Goal: Navigation & Orientation: Find specific page/section

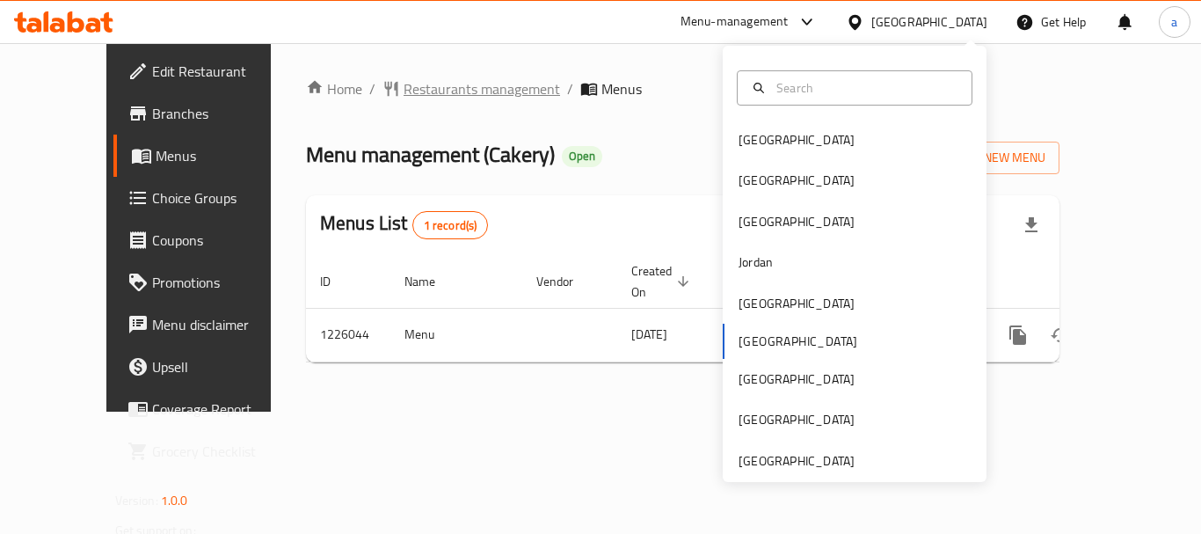
click at [403, 84] on span "Restaurants management" at bounding box center [481, 88] width 156 height 21
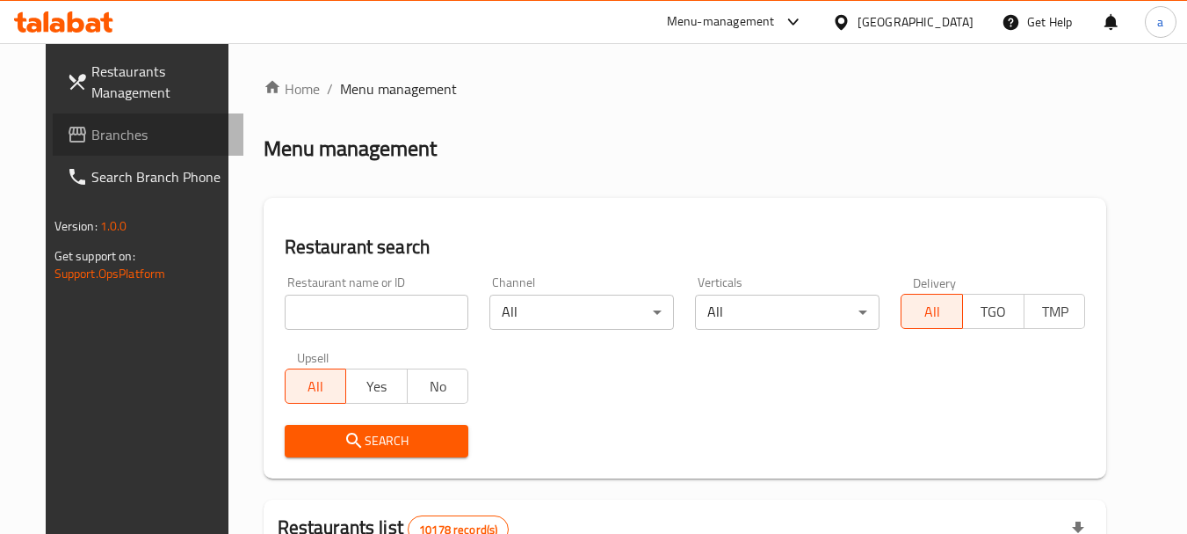
click at [91, 131] on span "Branches" at bounding box center [160, 134] width 139 height 21
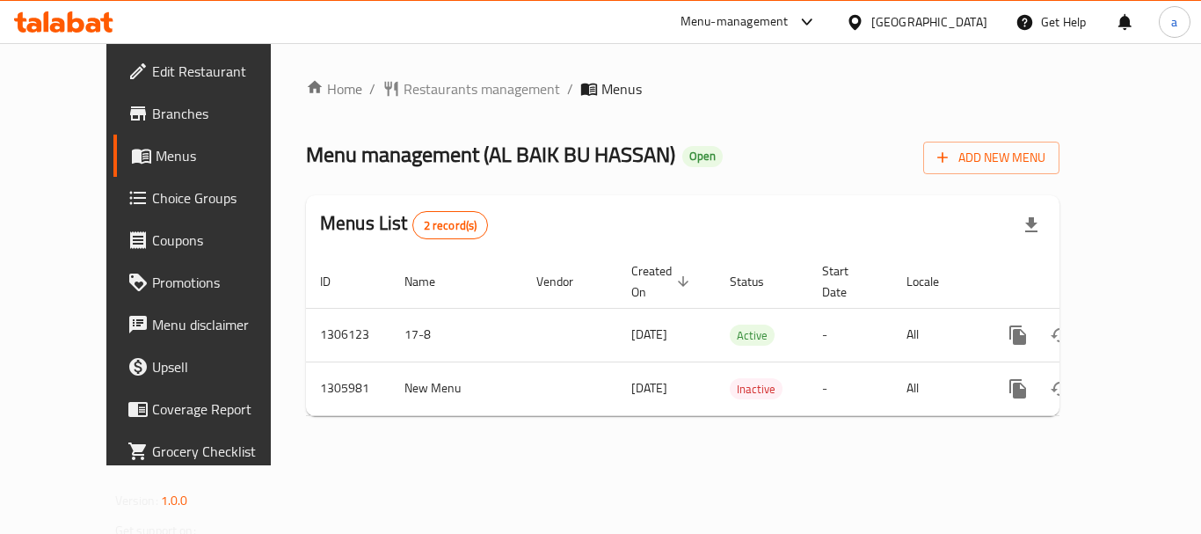
click at [962, 17] on div "[GEOGRAPHIC_DATA]" at bounding box center [929, 21] width 116 height 19
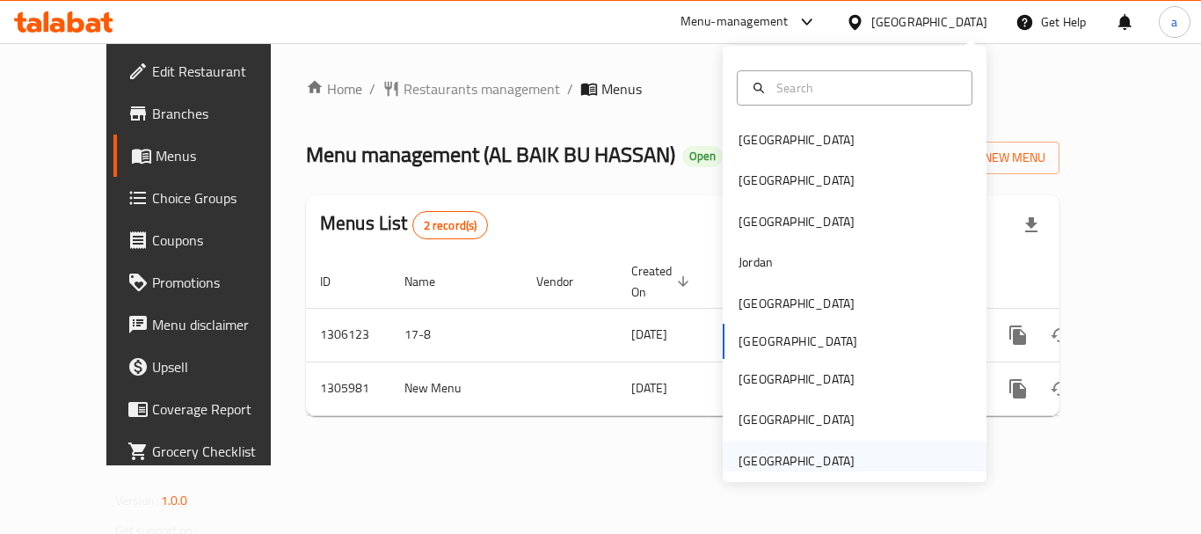
click at [819, 451] on div "[GEOGRAPHIC_DATA]" at bounding box center [796, 460] width 116 height 19
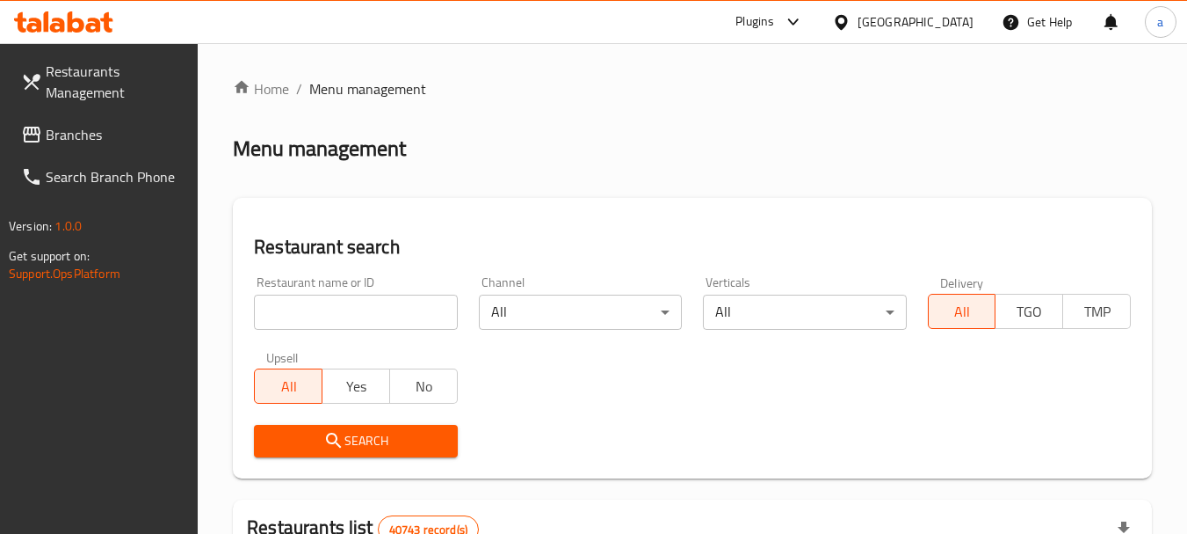
click at [114, 134] on span "Branches" at bounding box center [115, 134] width 139 height 21
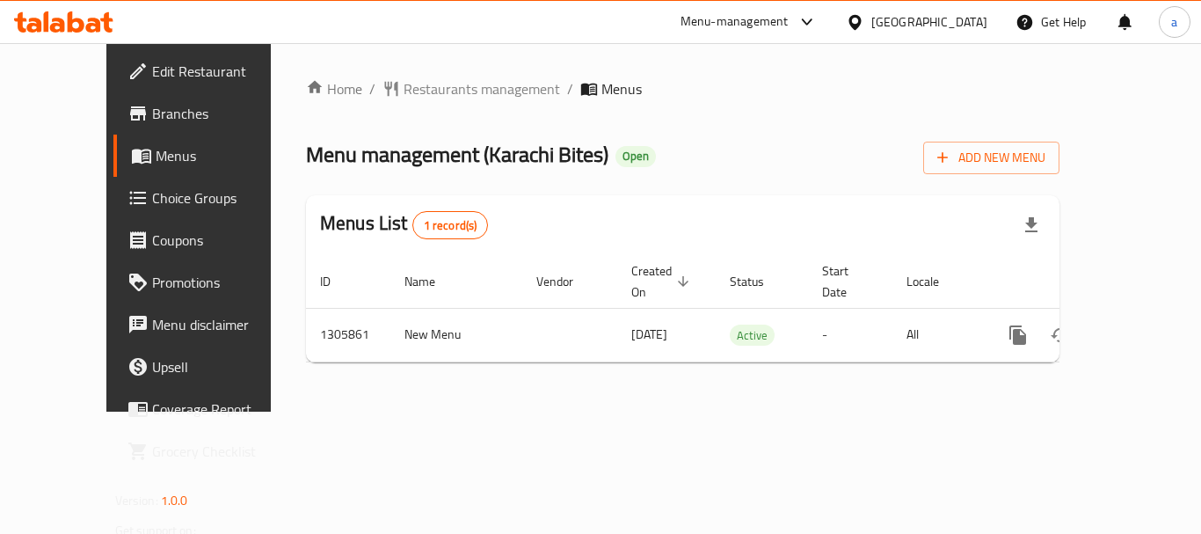
click at [906, 22] on div "[GEOGRAPHIC_DATA]" at bounding box center [929, 21] width 116 height 19
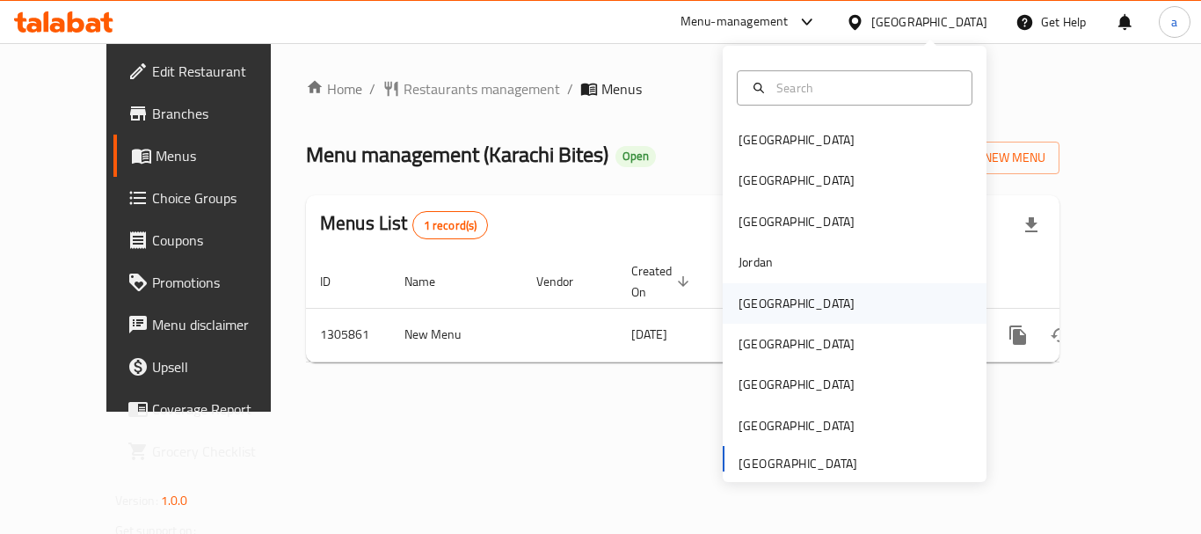
click at [762, 313] on div "Kuwait" at bounding box center [796, 303] width 144 height 40
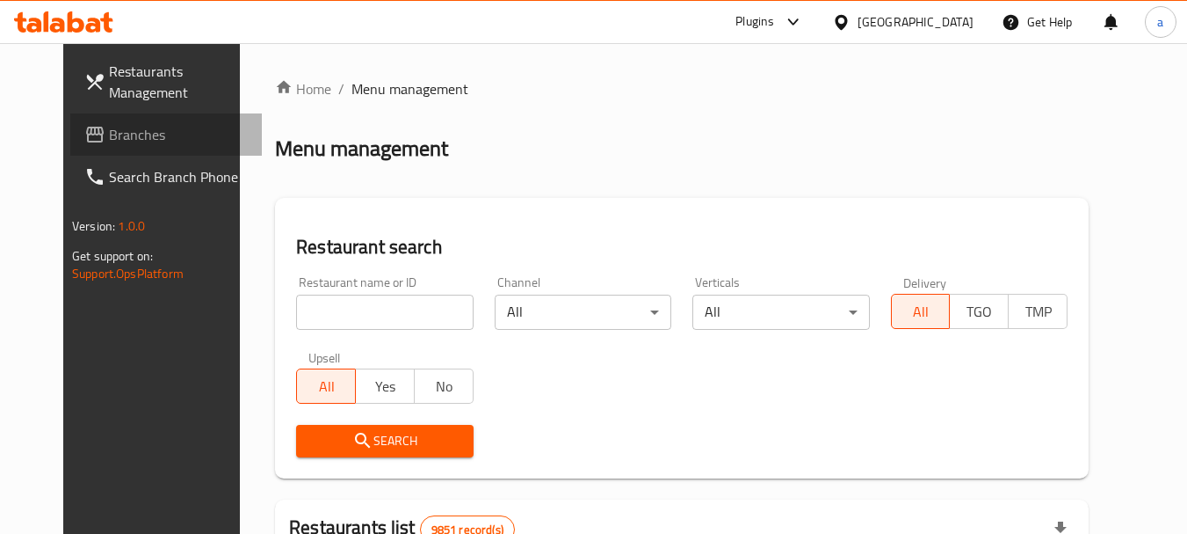
click at [107, 145] on link "Branches" at bounding box center [166, 134] width 192 height 42
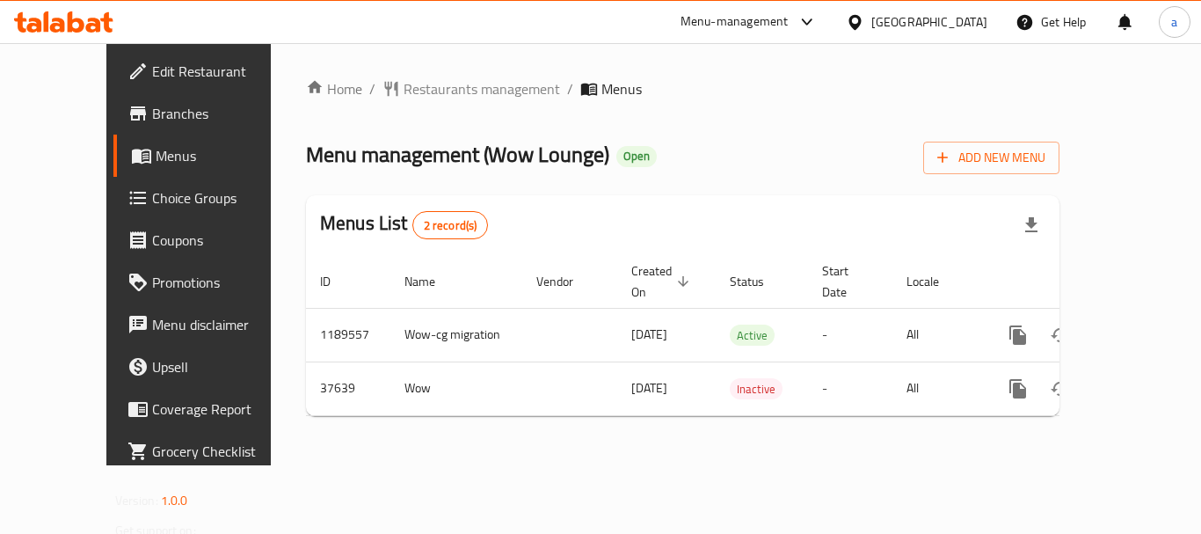
click at [916, 18] on div "[GEOGRAPHIC_DATA]" at bounding box center [916, 22] width 170 height 42
click at [962, 20] on div "[GEOGRAPHIC_DATA]" at bounding box center [929, 21] width 116 height 19
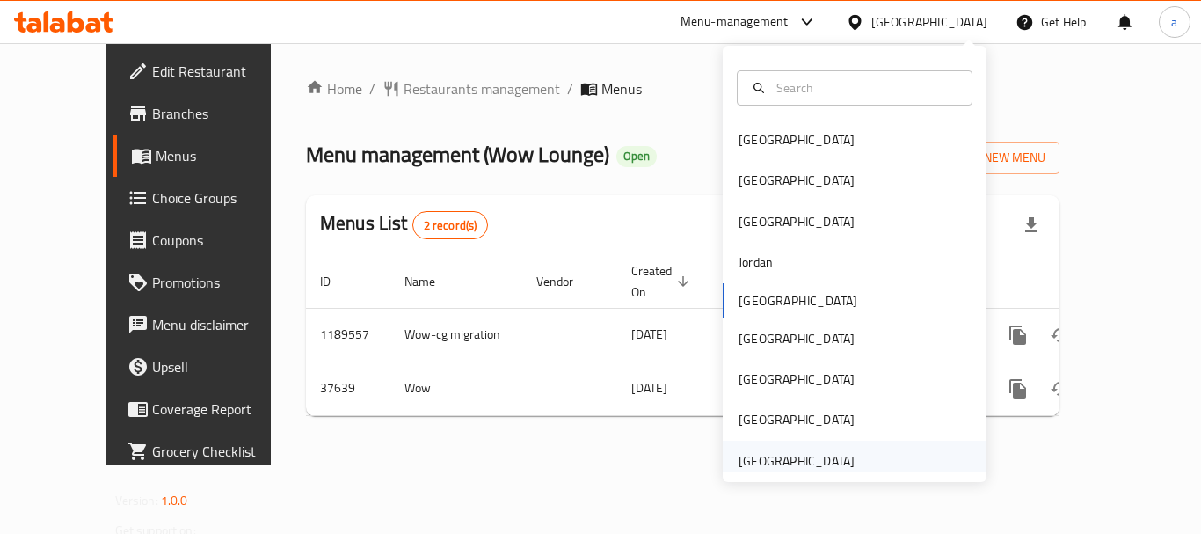
click at [838, 461] on div "[GEOGRAPHIC_DATA]" at bounding box center [796, 460] width 116 height 19
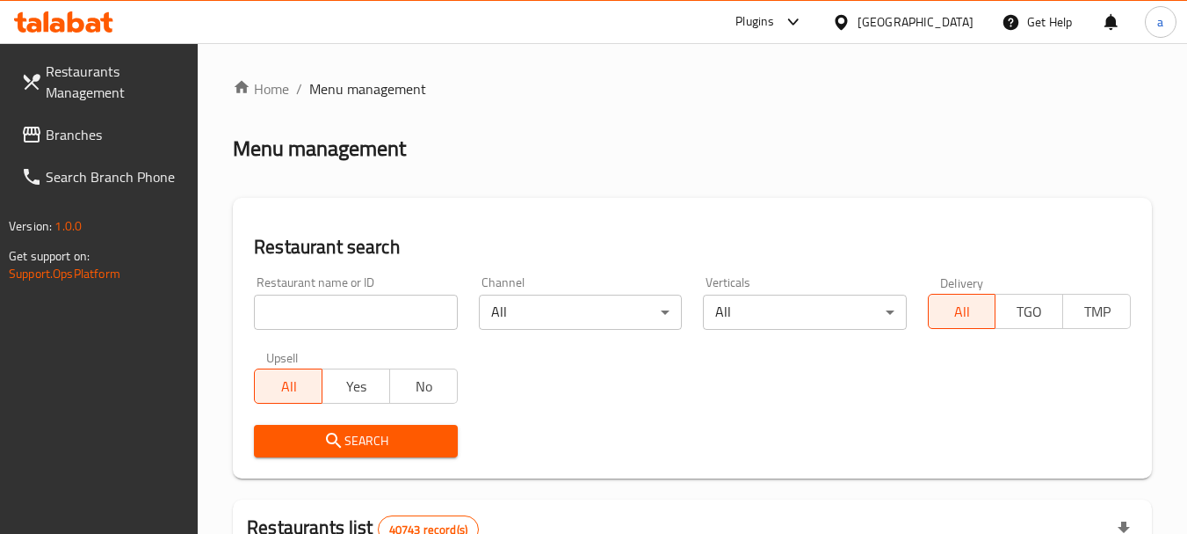
click at [100, 136] on span "Branches" at bounding box center [115, 134] width 139 height 21
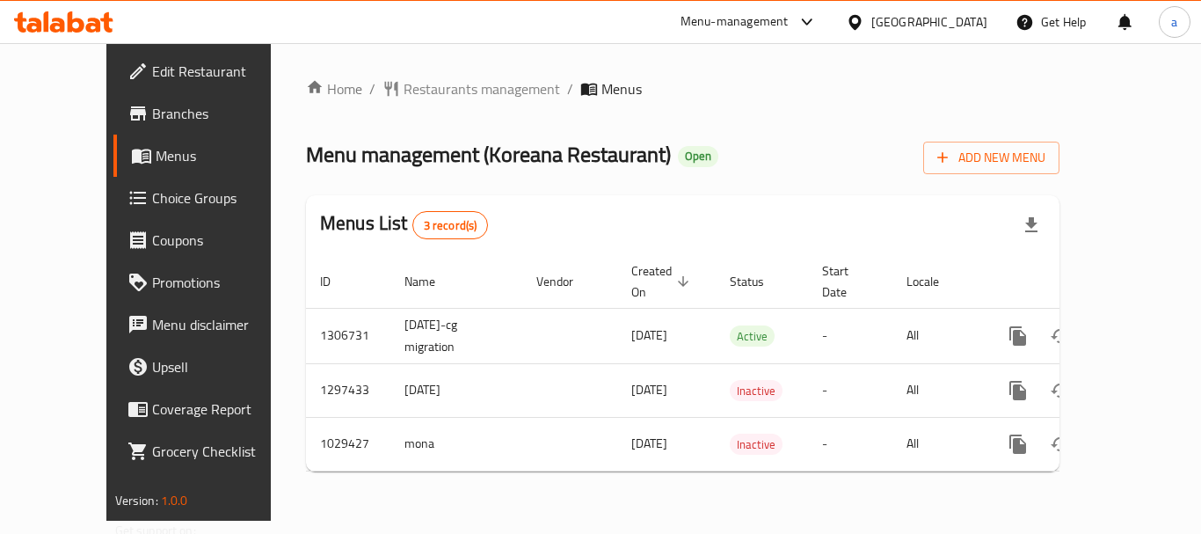
click at [407, 108] on div "Home / Restaurants management / Menus Menu management ( Koreana Restaurant ) Op…" at bounding box center [682, 281] width 753 height 407
click at [410, 90] on span "Restaurants management" at bounding box center [481, 88] width 156 height 21
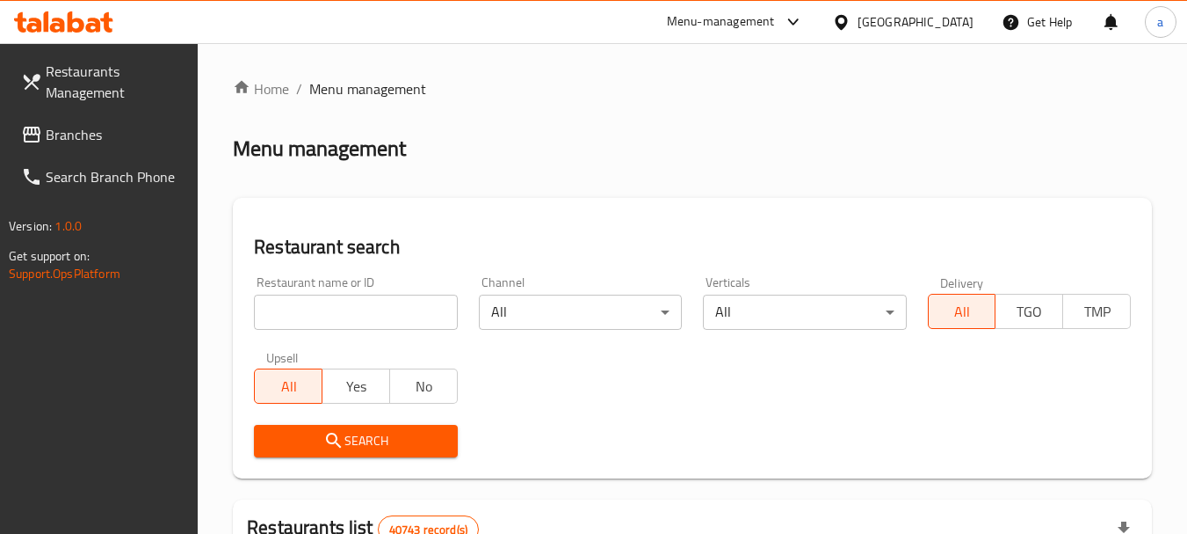
click at [117, 137] on span "Branches" at bounding box center [115, 134] width 139 height 21
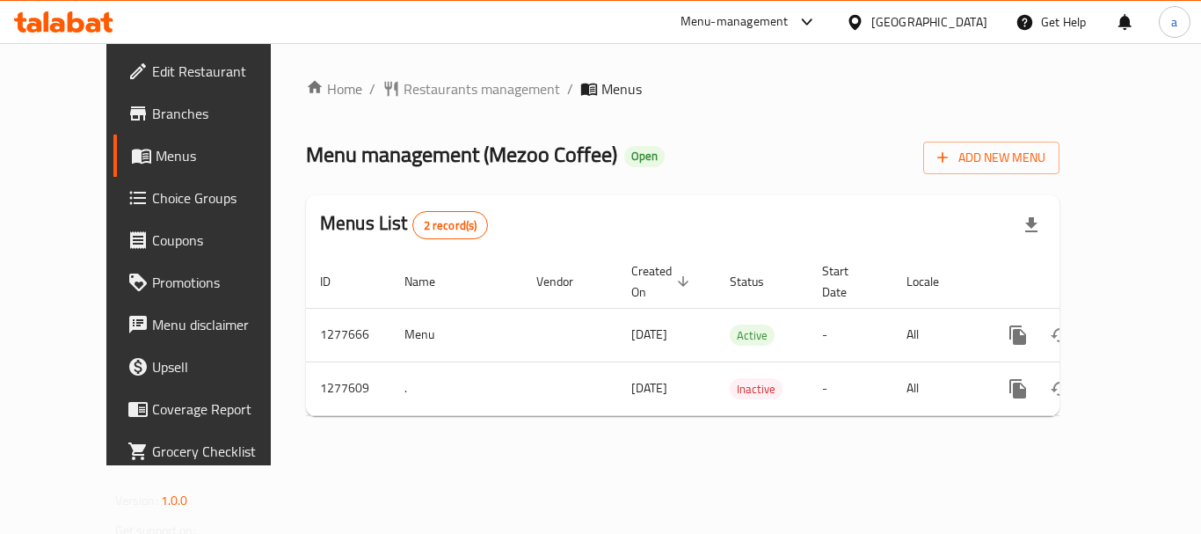
click at [864, 17] on icon at bounding box center [855, 22] width 18 height 18
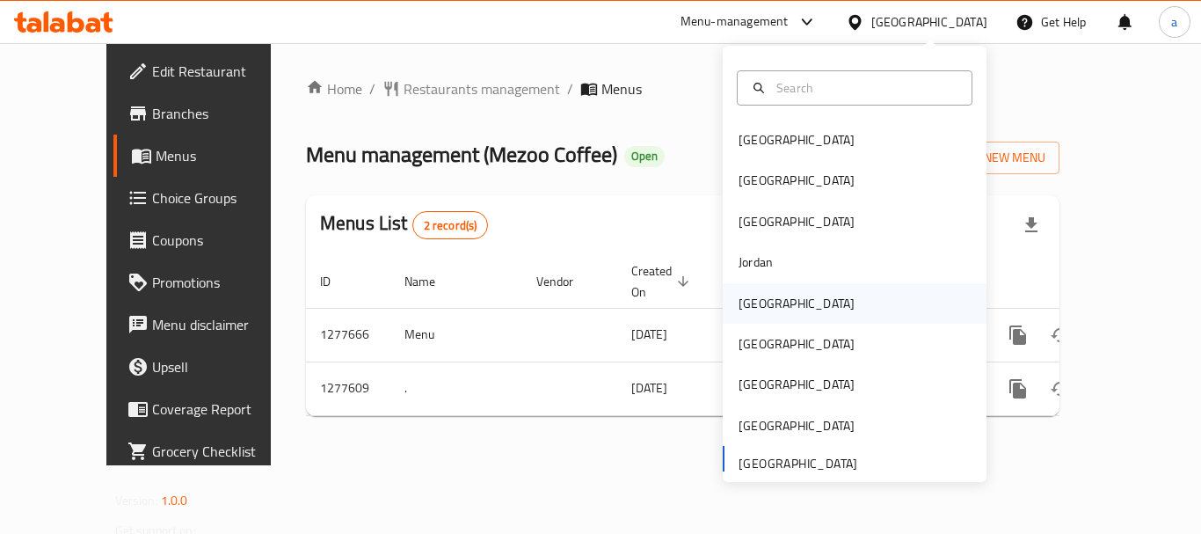
click at [762, 301] on div "Kuwait" at bounding box center [796, 303] width 144 height 40
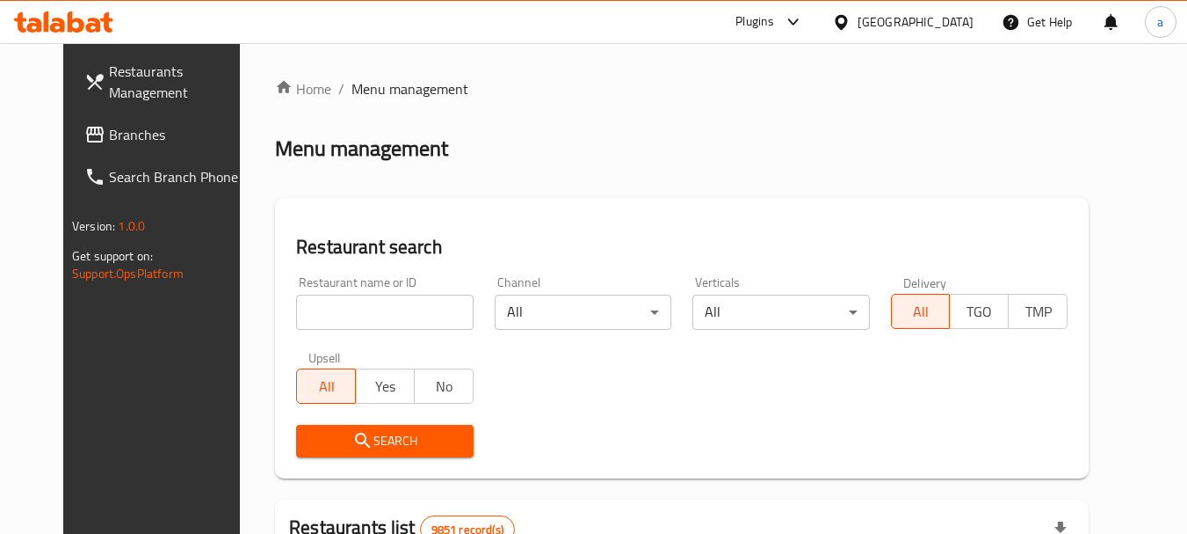
click at [109, 135] on span "Branches" at bounding box center [178, 134] width 139 height 21
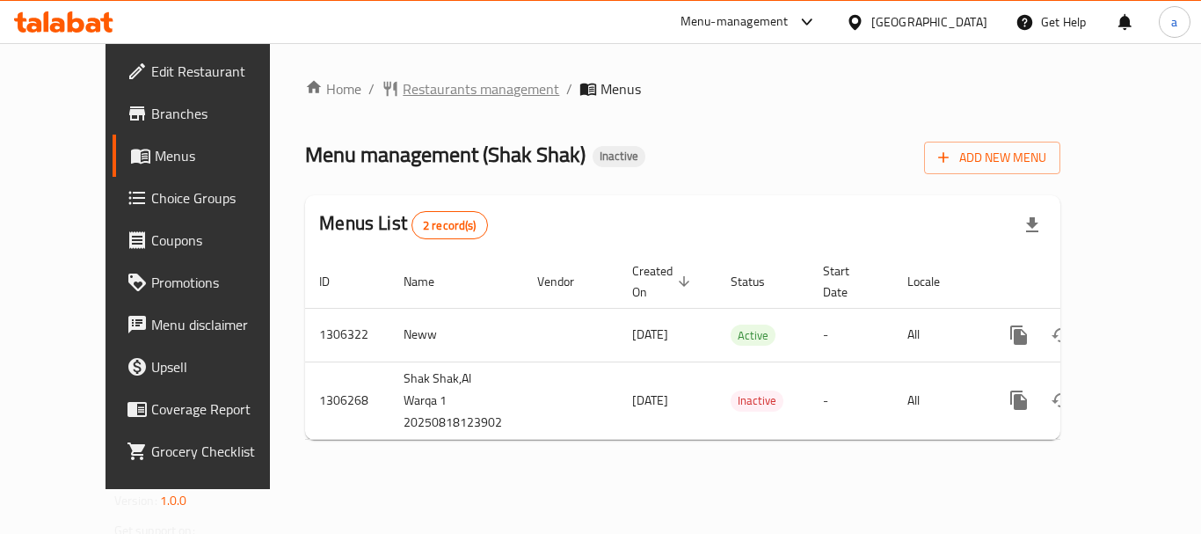
click at [403, 78] on span "Restaurants management" at bounding box center [481, 88] width 156 height 21
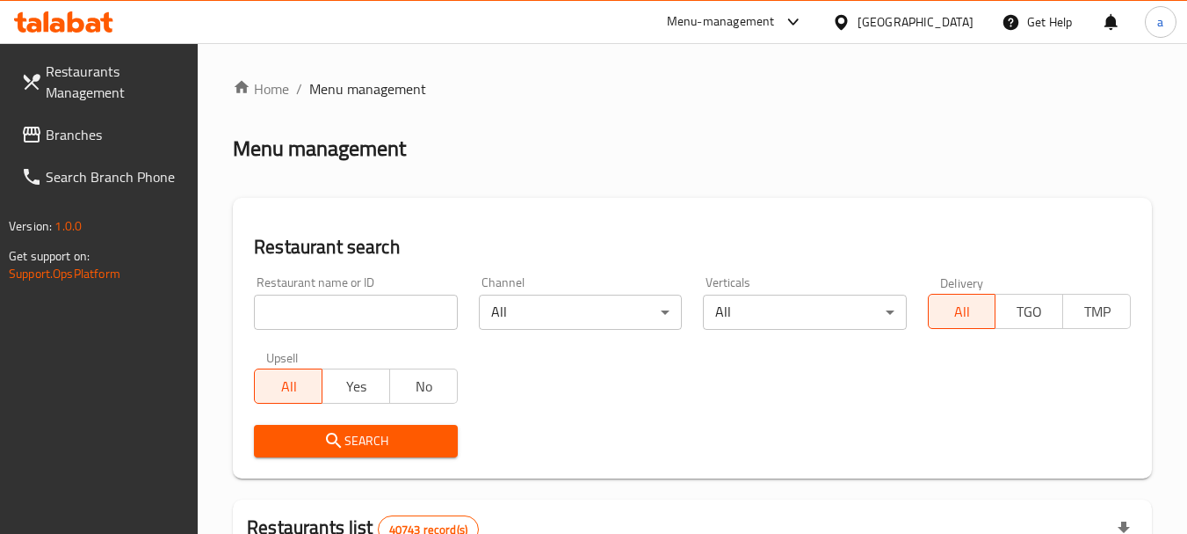
click at [76, 134] on span "Branches" at bounding box center [115, 134] width 139 height 21
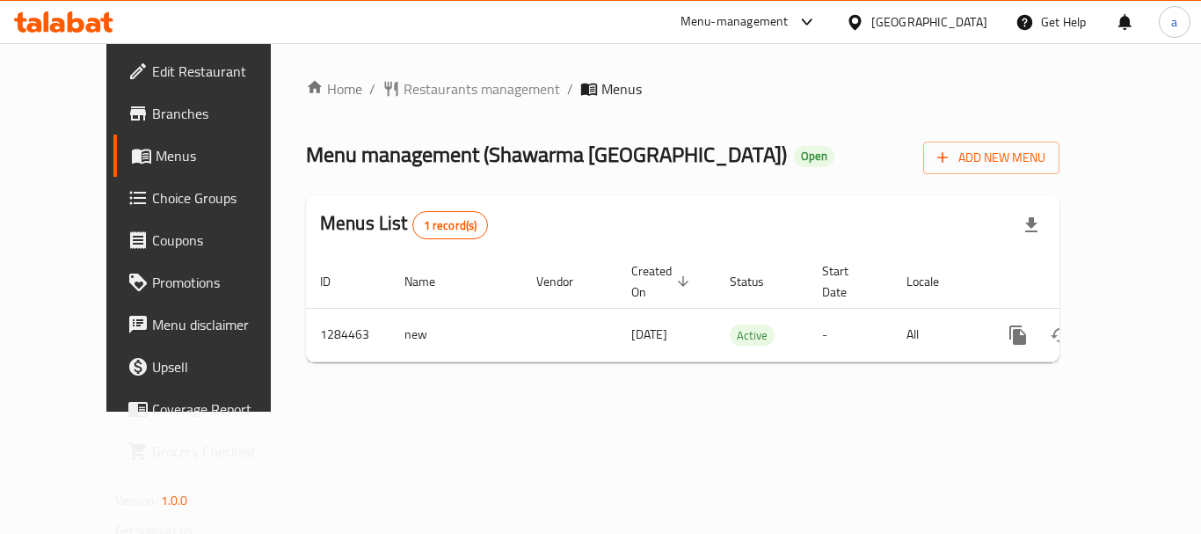
click at [405, 73] on div "Home / Restaurants management / Menus Menu management ( Shawarma [GEOGRAPHIC_DA…" at bounding box center [683, 227] width 824 height 368
click at [403, 83] on span "Restaurants management" at bounding box center [481, 88] width 156 height 21
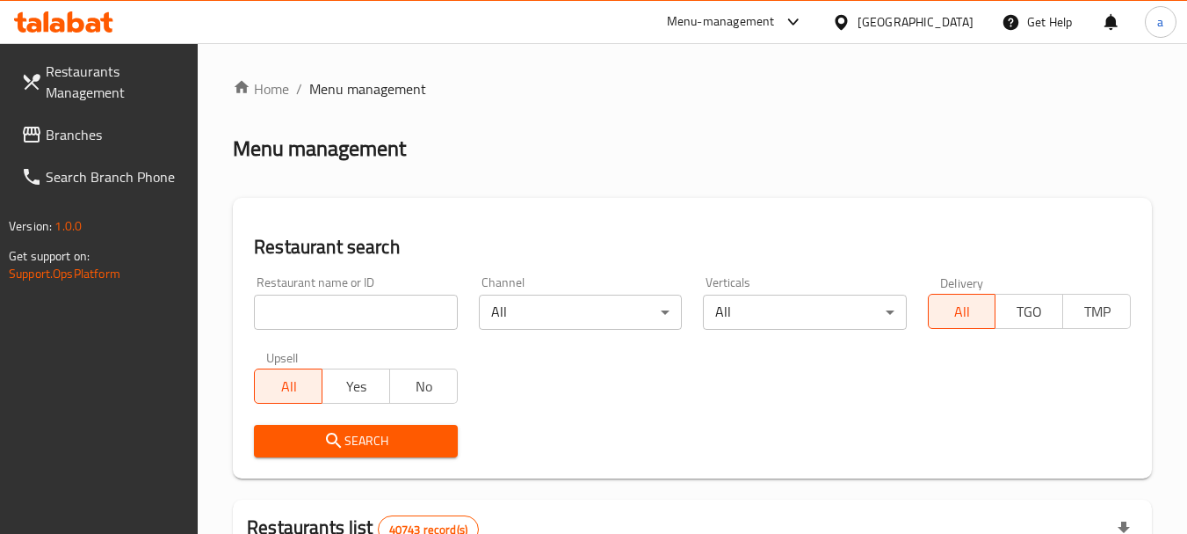
click at [84, 129] on span "Branches" at bounding box center [115, 134] width 139 height 21
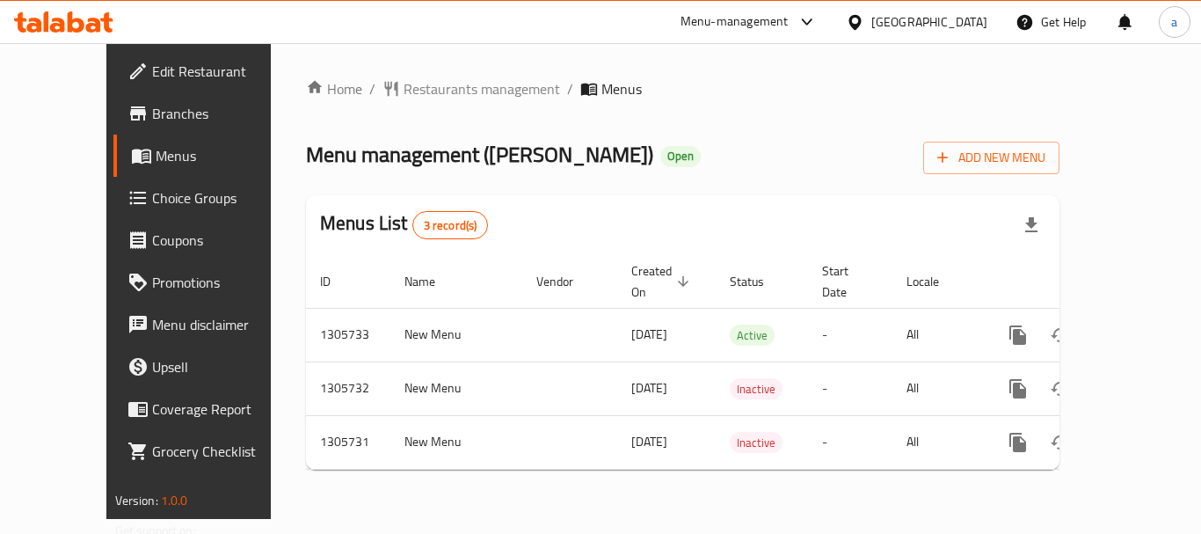
click at [432, 106] on div "Home / Restaurants management / Menus Menu management ( [PERSON_NAME] ) Open Ad…" at bounding box center [682, 280] width 753 height 405
click at [427, 92] on span "Restaurants management" at bounding box center [481, 88] width 156 height 21
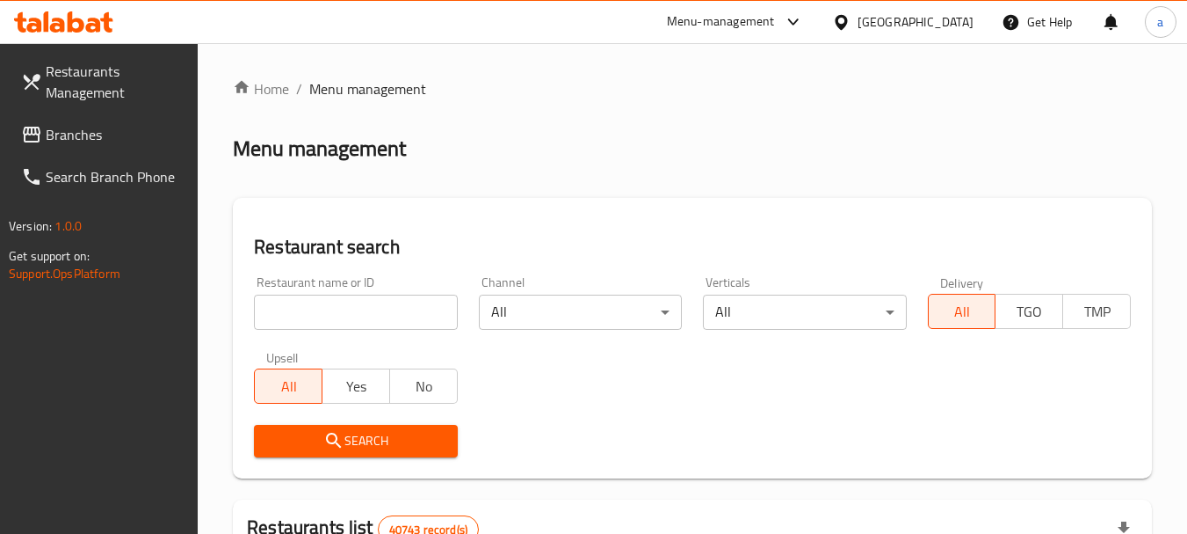
click at [133, 145] on link "Branches" at bounding box center [103, 134] width 192 height 42
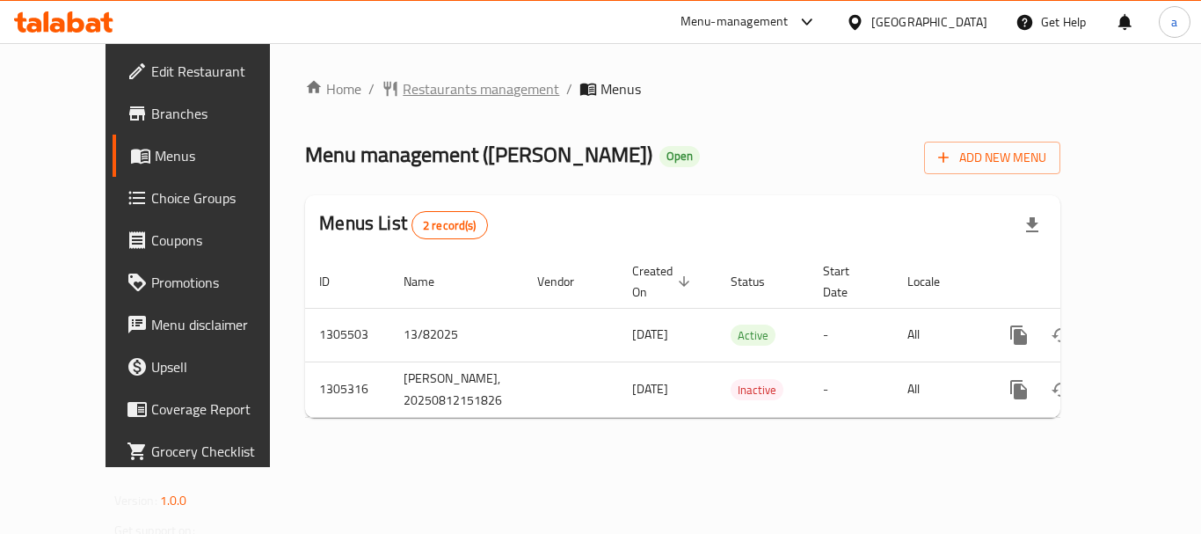
click at [403, 96] on span "Restaurants management" at bounding box center [481, 88] width 156 height 21
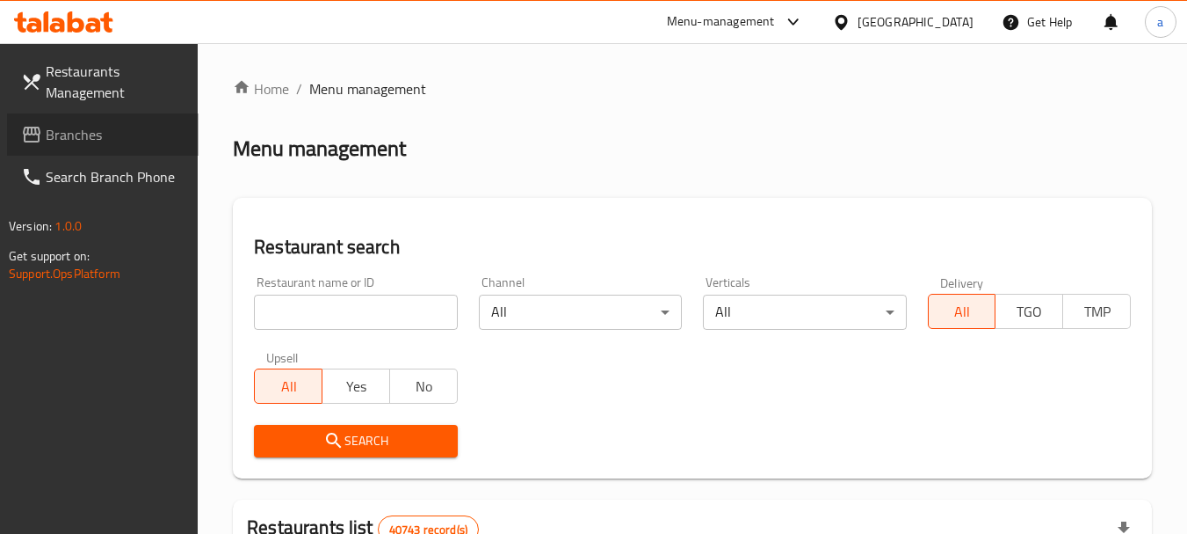
click at [91, 141] on span "Branches" at bounding box center [115, 134] width 139 height 21
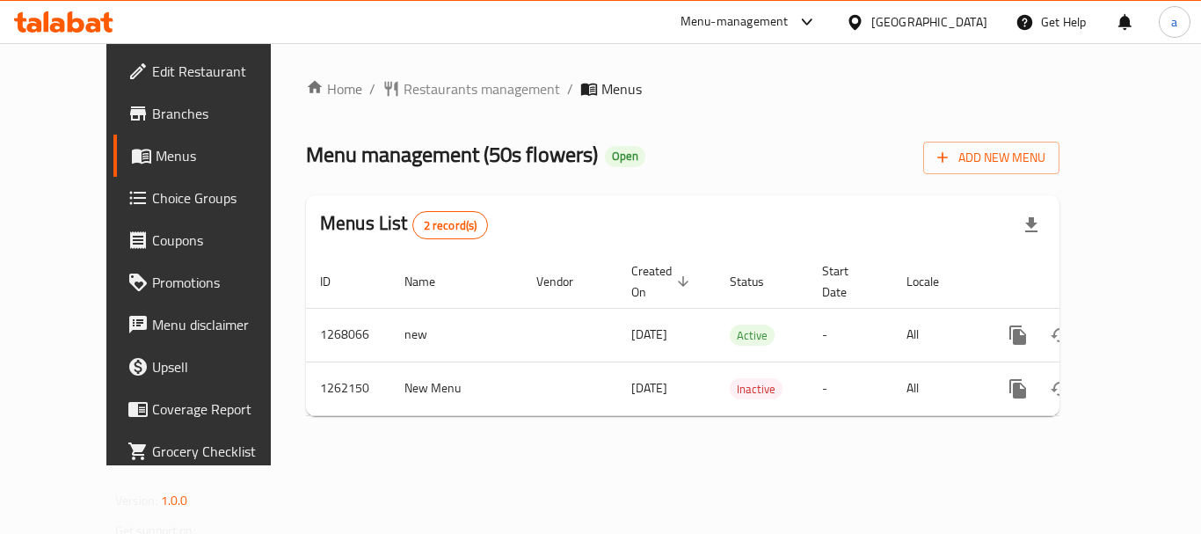
click at [367, 70] on div "Home / Restaurants management / Menus Menu management ( 50s flowers ) Open Add …" at bounding box center [683, 254] width 824 height 422
click at [403, 88] on span "Restaurants management" at bounding box center [481, 88] width 156 height 21
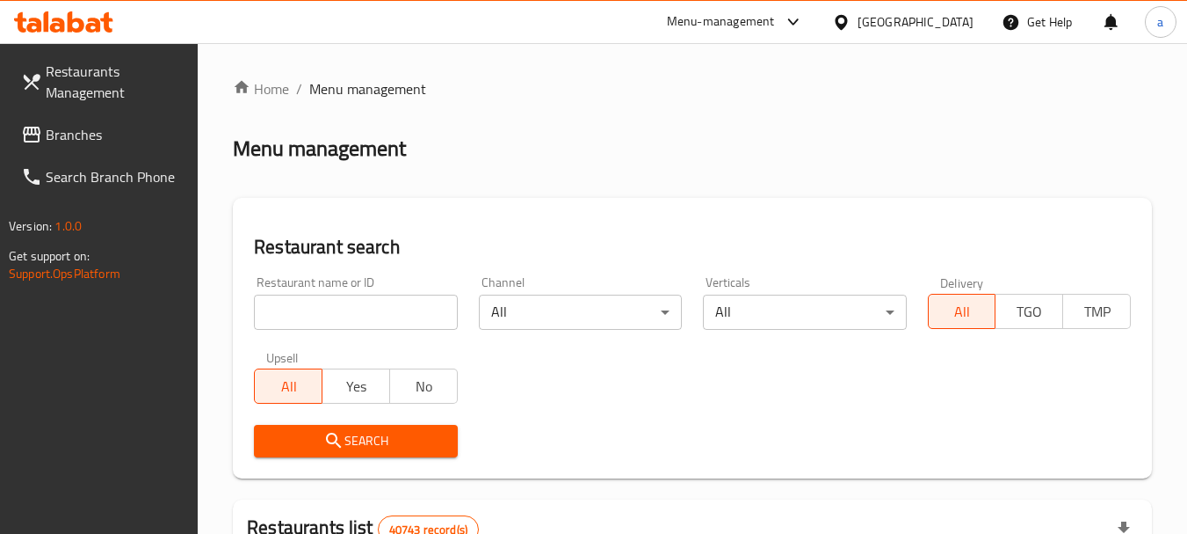
click at [114, 143] on span "Branches" at bounding box center [115, 134] width 139 height 21
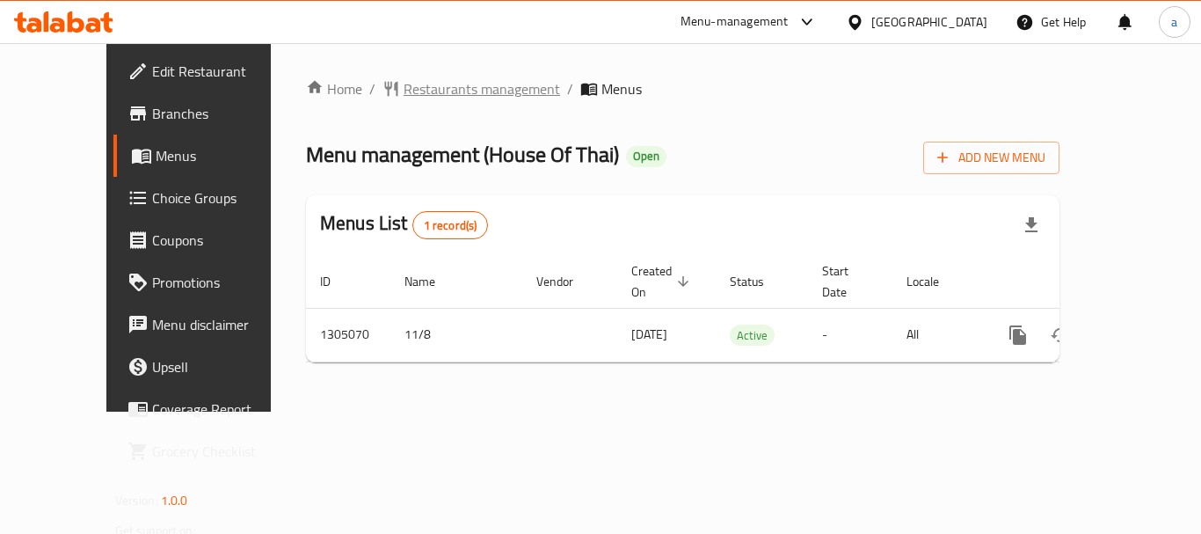
click at [403, 92] on span "Restaurants management" at bounding box center [481, 88] width 156 height 21
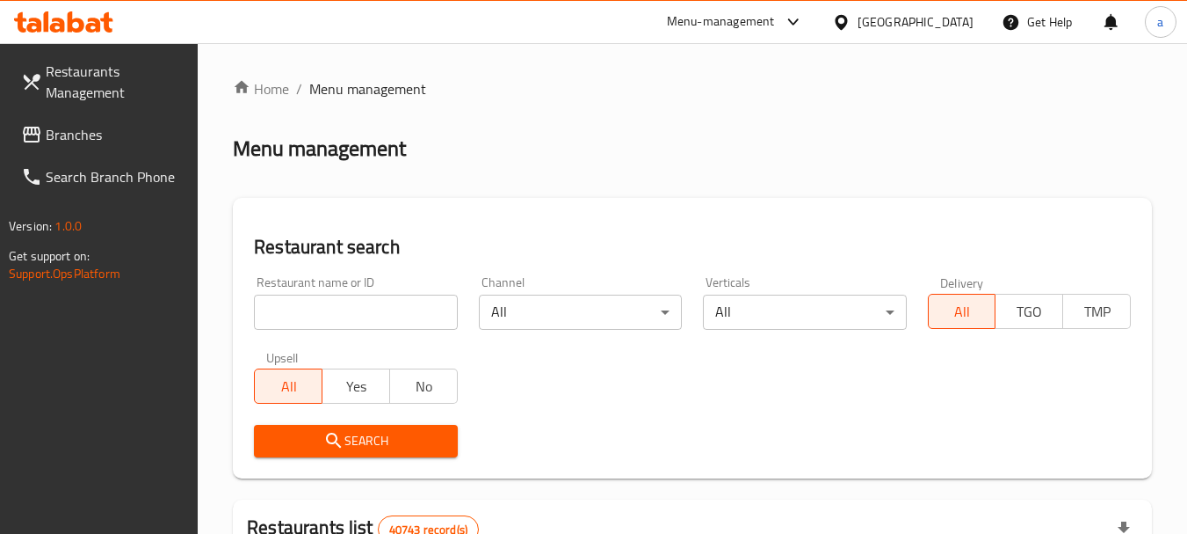
click at [76, 133] on span "Branches" at bounding box center [115, 134] width 139 height 21
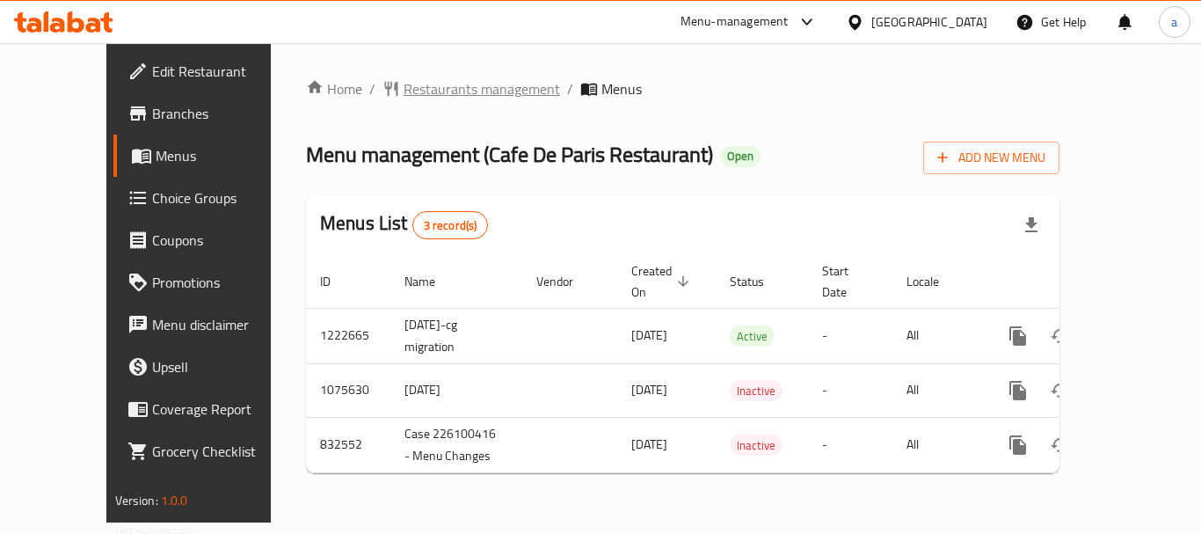
click at [407, 91] on span "Restaurants management" at bounding box center [481, 88] width 156 height 21
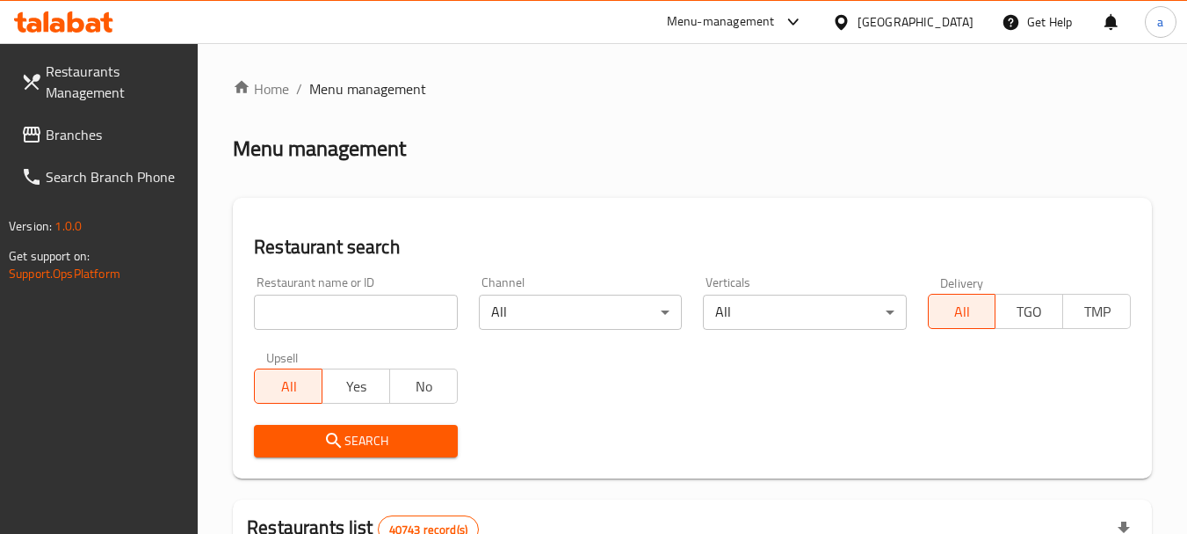
click at [81, 133] on span "Branches" at bounding box center [115, 134] width 139 height 21
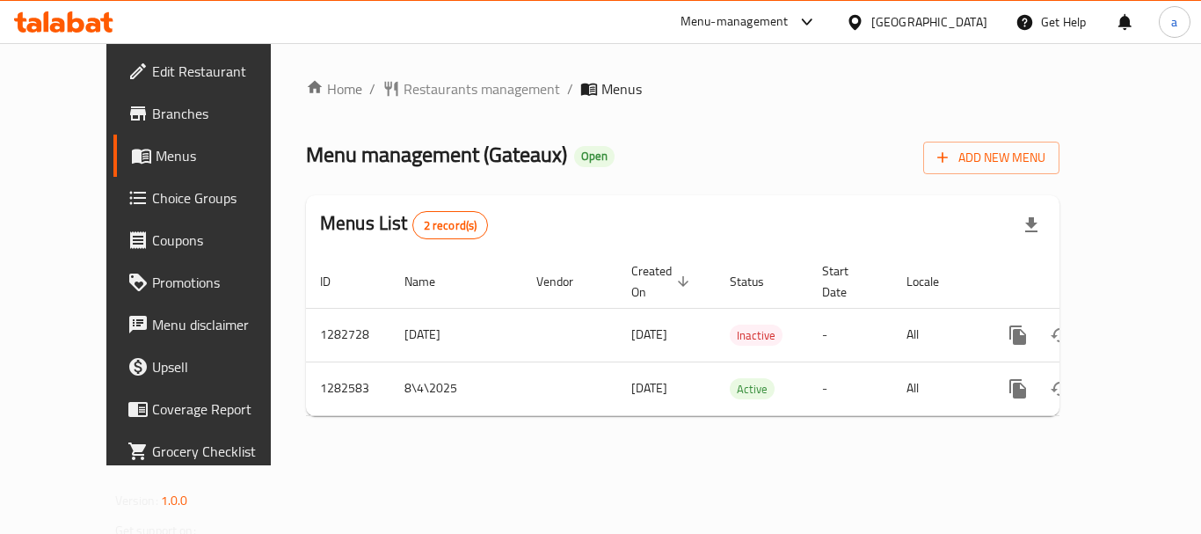
click at [881, 21] on div "[GEOGRAPHIC_DATA]" at bounding box center [929, 21] width 116 height 19
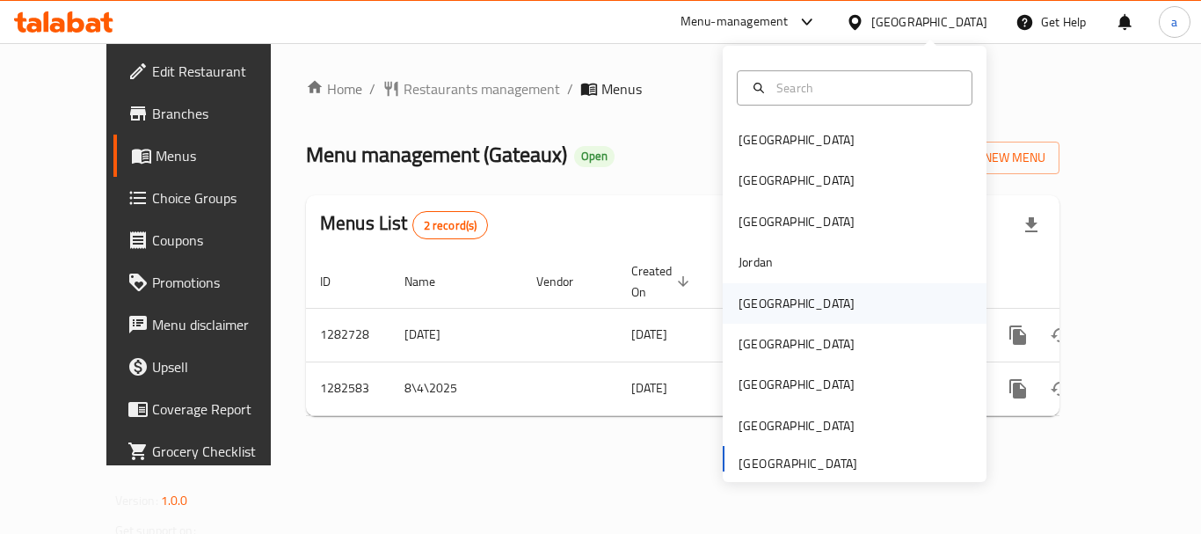
click at [770, 296] on div "[GEOGRAPHIC_DATA]" at bounding box center [796, 303] width 144 height 40
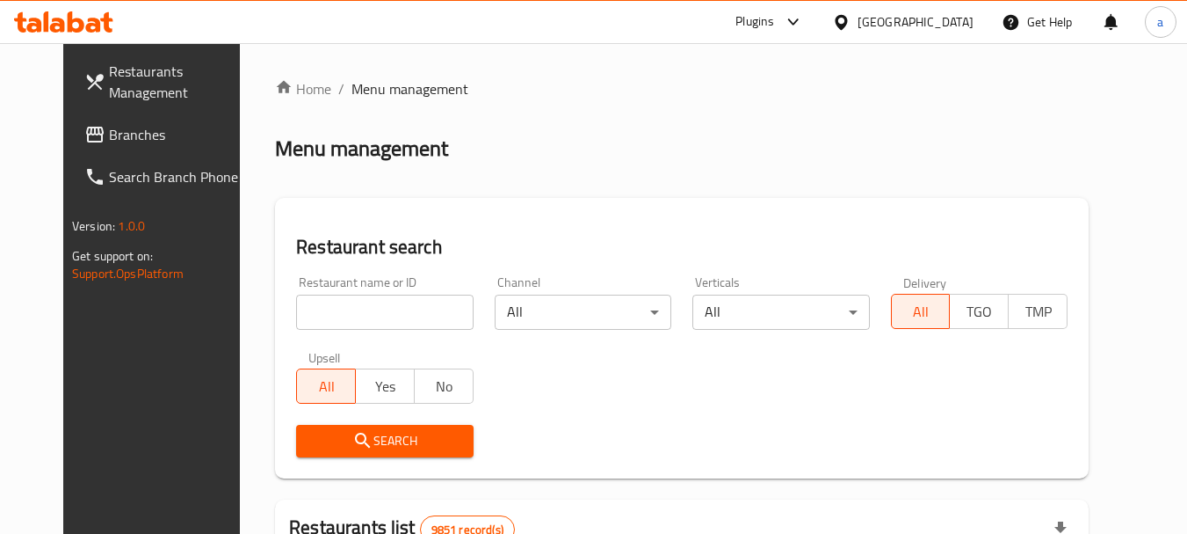
click at [109, 132] on span "Branches" at bounding box center [178, 134] width 139 height 21
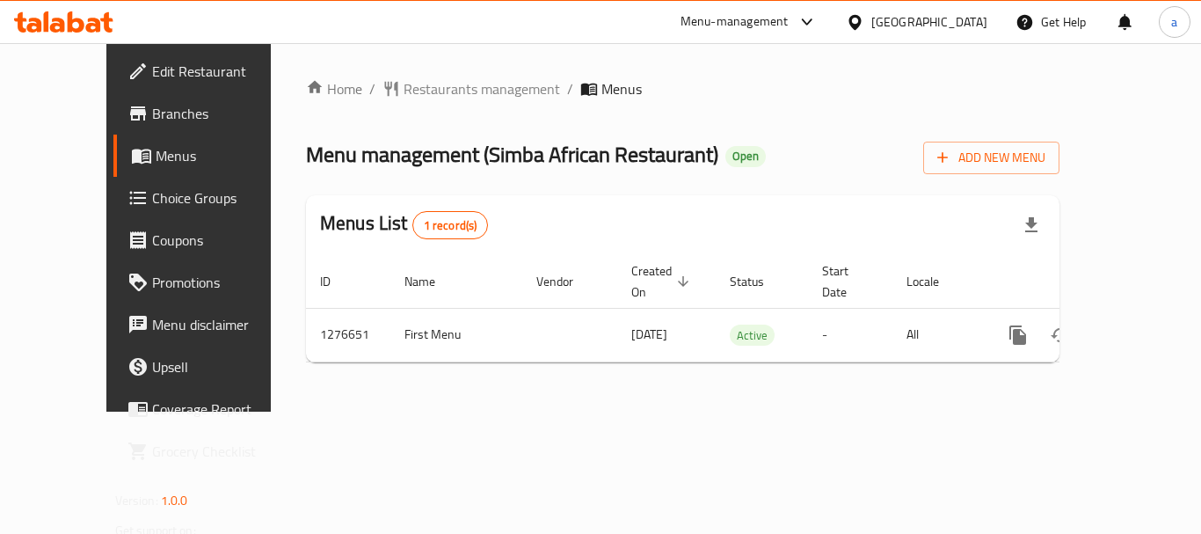
click at [961, 17] on div "[GEOGRAPHIC_DATA]" at bounding box center [929, 21] width 116 height 19
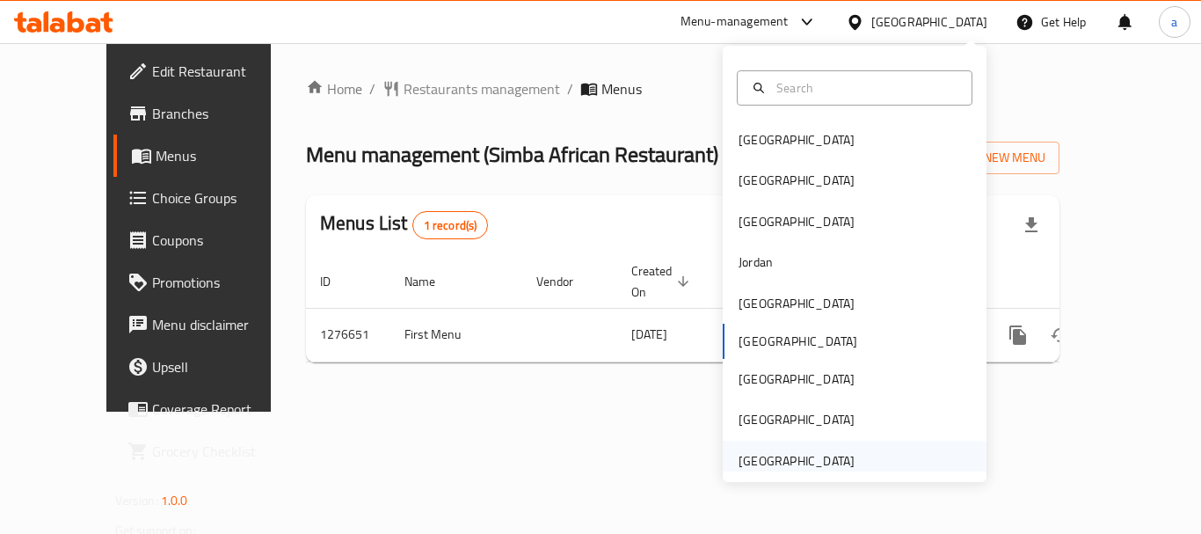
click at [792, 458] on div "[GEOGRAPHIC_DATA]" at bounding box center [796, 460] width 116 height 19
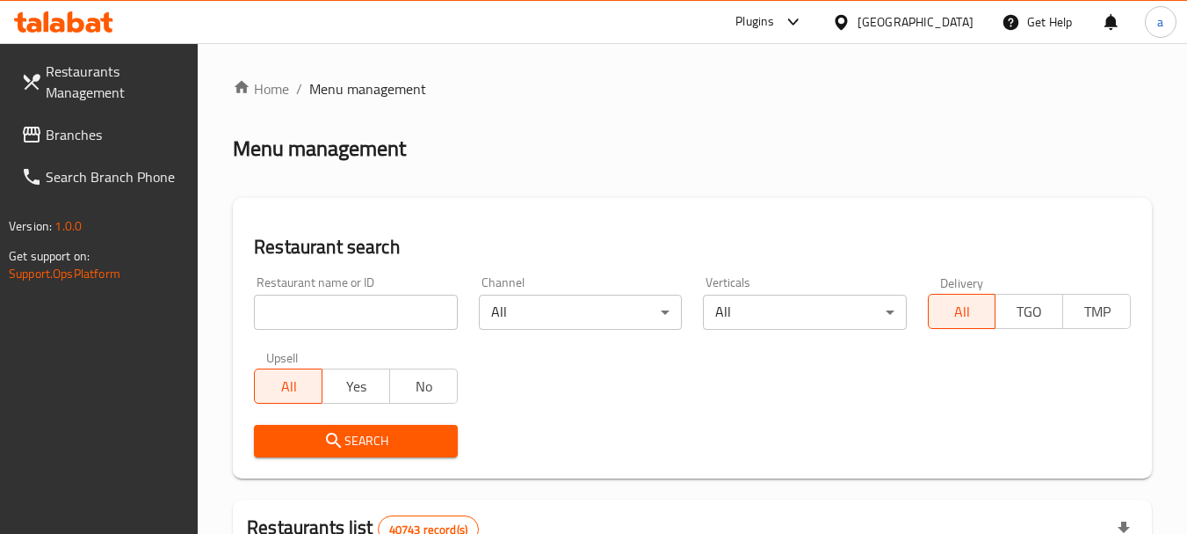
click at [127, 139] on span "Branches" at bounding box center [115, 134] width 139 height 21
